Goal: Navigation & Orientation: Find specific page/section

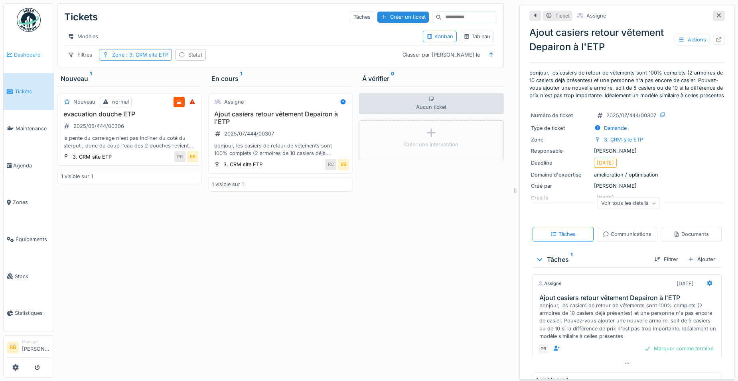
click at [19, 60] on link "Dashboard" at bounding box center [29, 54] width 50 height 37
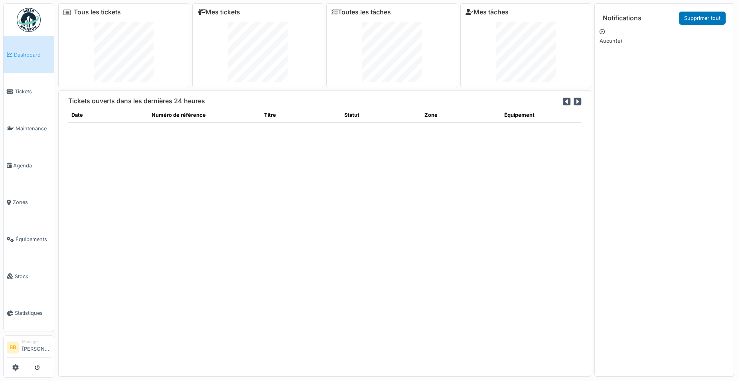
click at [24, 52] on span "Dashboard" at bounding box center [32, 55] width 37 height 8
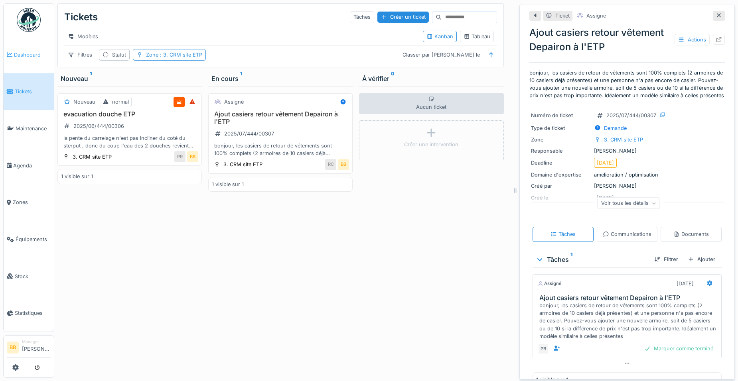
click at [23, 51] on span "Dashboard" at bounding box center [32, 55] width 37 height 8
